Goal: Check status: Check status

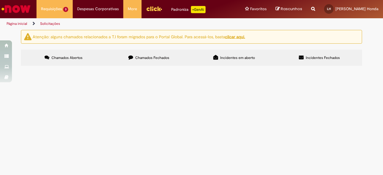
click at [0, 0] on img at bounding box center [0, 0] width 0 height 0
click at [0, 0] on img "recolher o estado da solicitação" at bounding box center [0, 0] width 0 height 0
click at [0, 0] on li "[PERSON_NAME] (Solicitado(a))" at bounding box center [0, 0] width 0 height 0
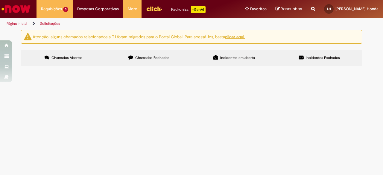
click at [0, 0] on img "recolher o estado da solicitação" at bounding box center [0, 0] width 0 height 0
